Goal: Information Seeking & Learning: Find specific page/section

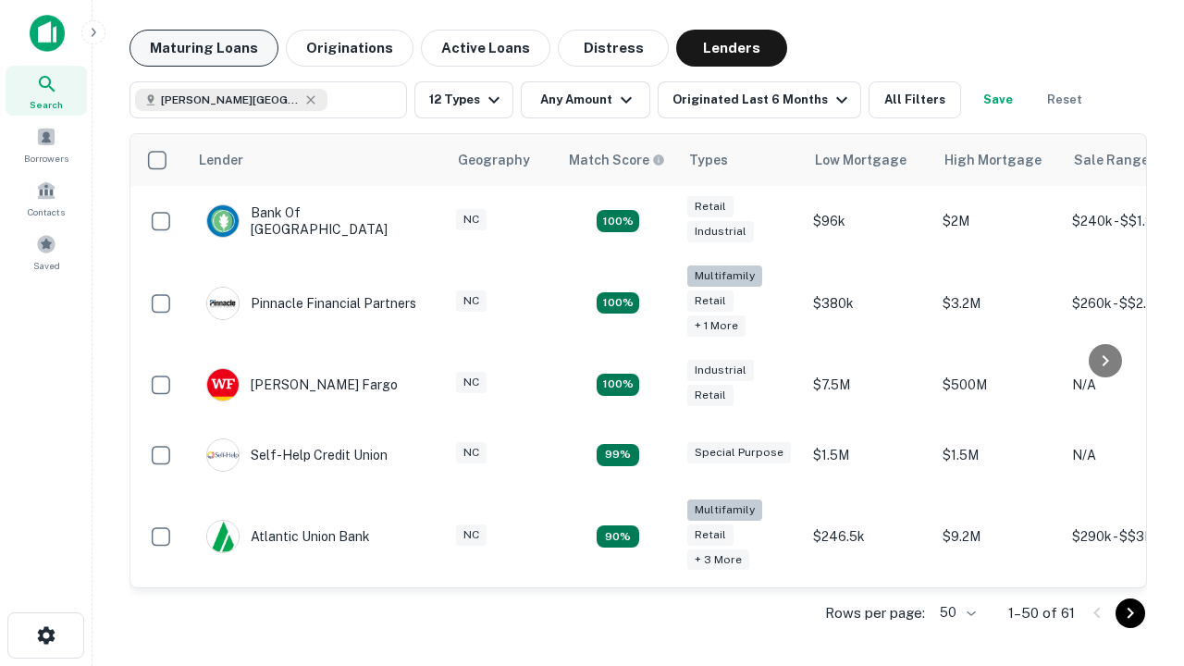
click at [204, 48] on button "Maturing Loans" at bounding box center [204, 48] width 149 height 37
